Goal: Find specific page/section: Find specific page/section

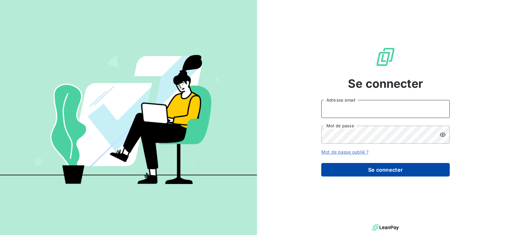
type input "[EMAIL_ADDRESS][DOMAIN_NAME]"
click at [351, 168] on button "Se connecter" at bounding box center [385, 169] width 128 height 13
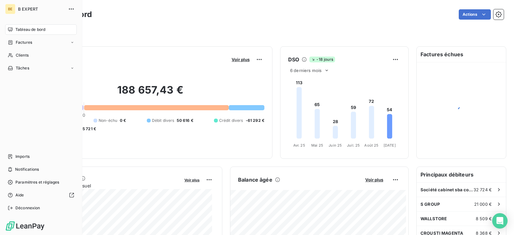
click at [35, 30] on span "Tableau de bord" at bounding box center [30, 30] width 30 height 6
click at [23, 56] on span "Clients" at bounding box center [22, 55] width 13 height 6
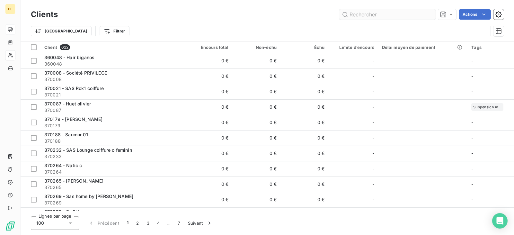
click at [386, 14] on input "text" at bounding box center [387, 14] width 96 height 10
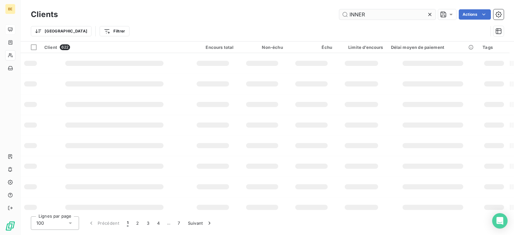
type input "INNER"
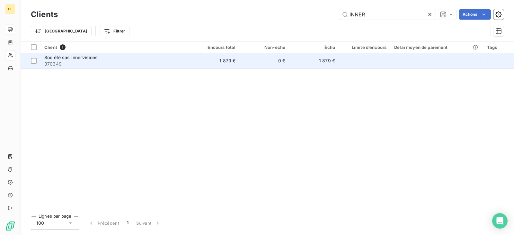
click at [100, 59] on div "Société sas innervisions" at bounding box center [115, 57] width 142 height 6
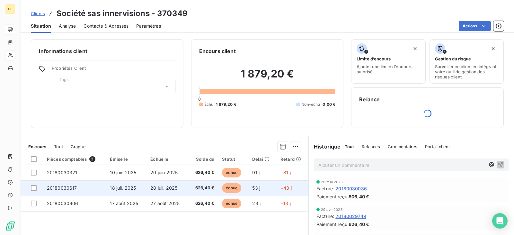
scroll to position [61, 0]
